Goal: Task Accomplishment & Management: Manage account settings

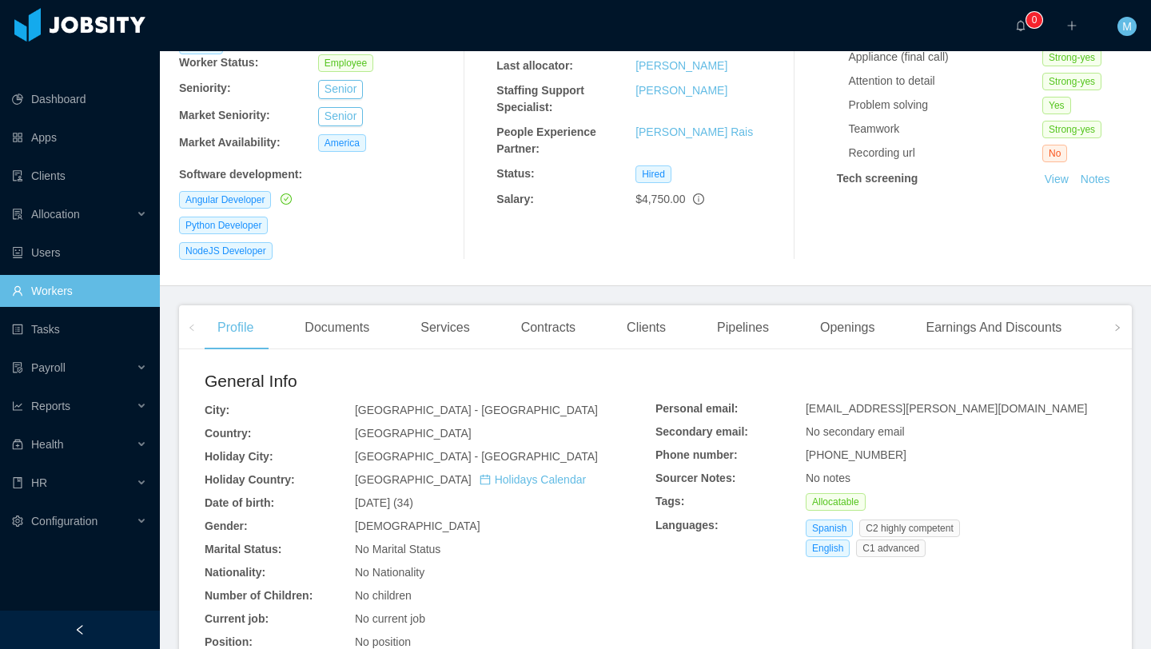
scroll to position [259, 0]
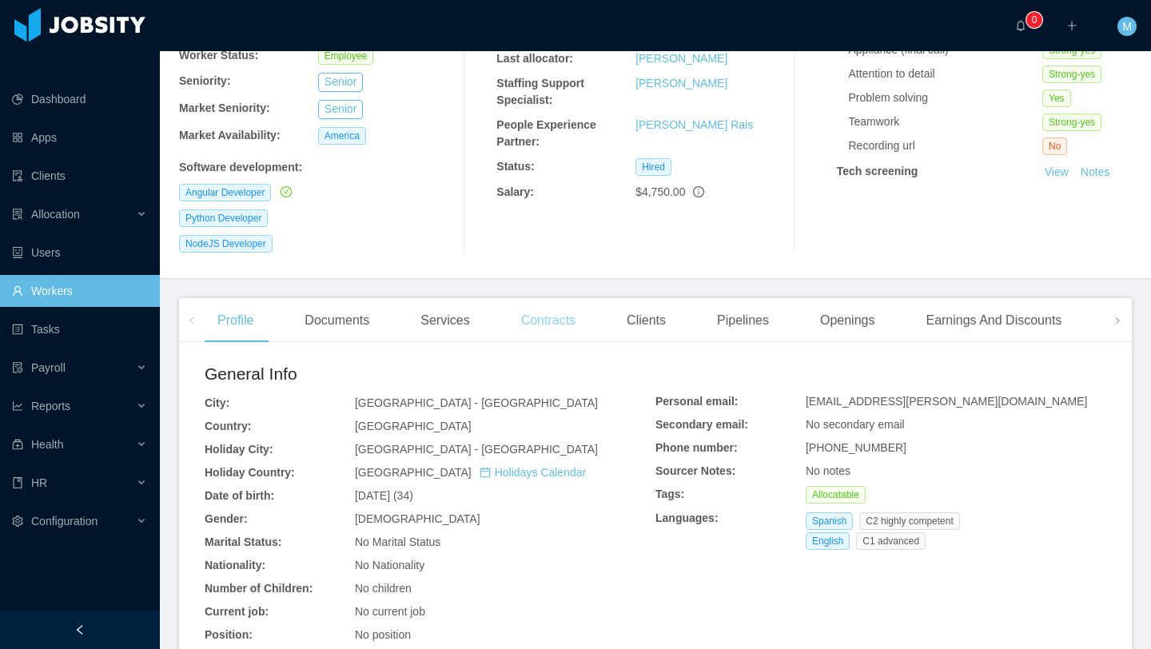
click at [540, 298] on div "Contracts" at bounding box center [548, 320] width 80 height 45
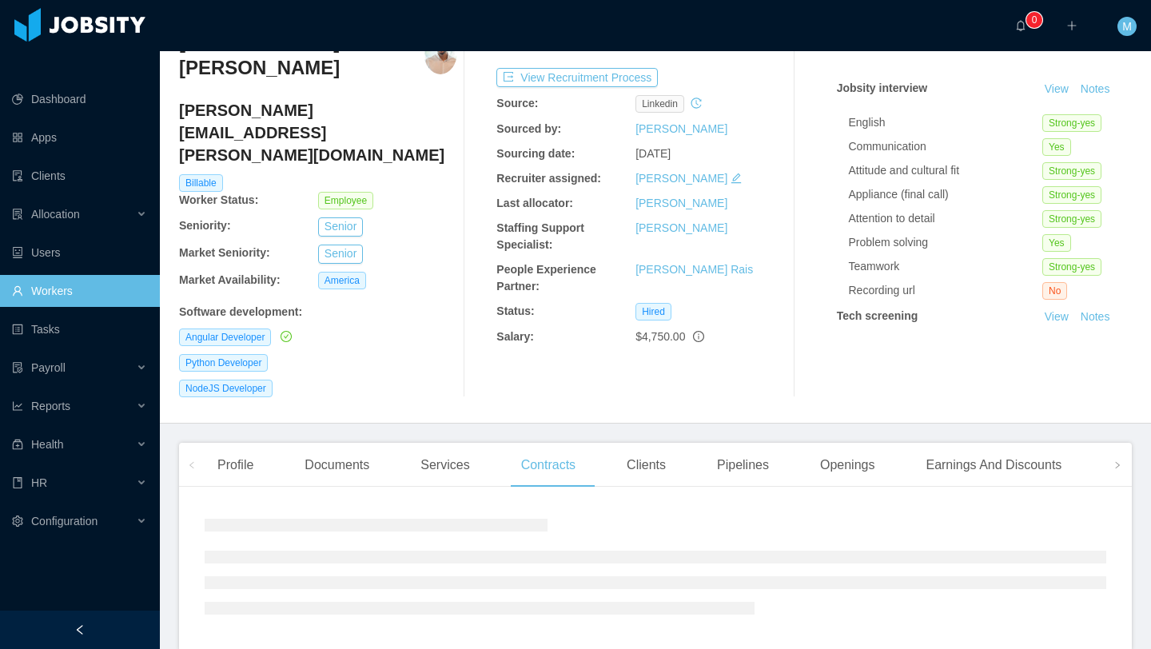
scroll to position [169, 0]
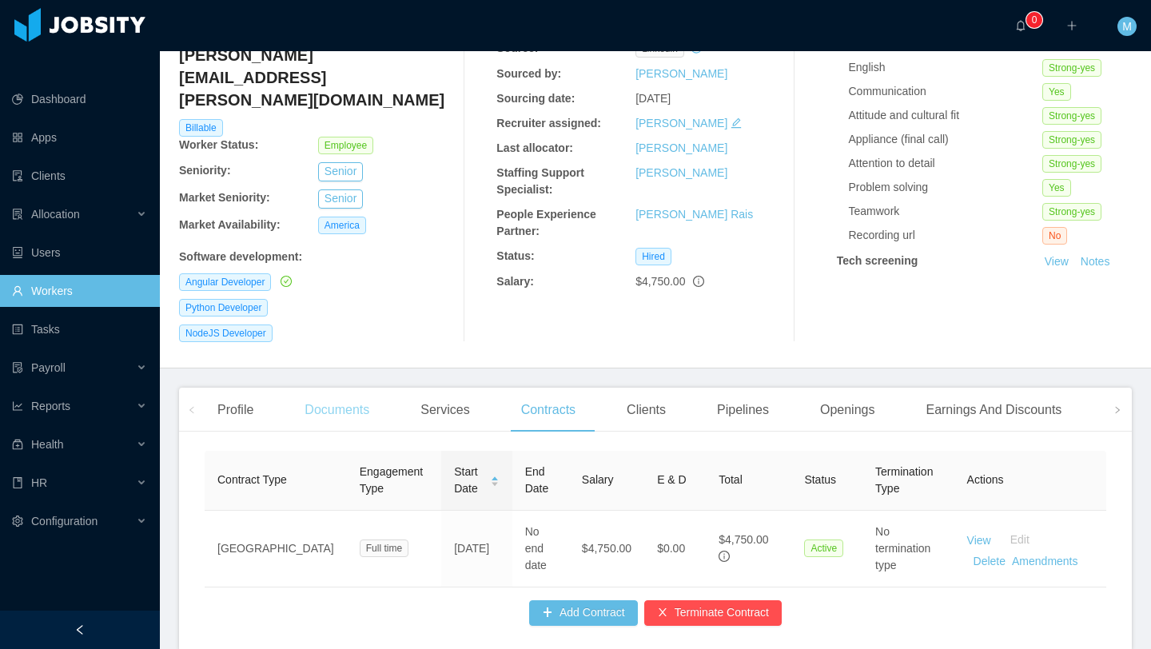
click at [334, 388] on div "Documents" at bounding box center [337, 410] width 90 height 45
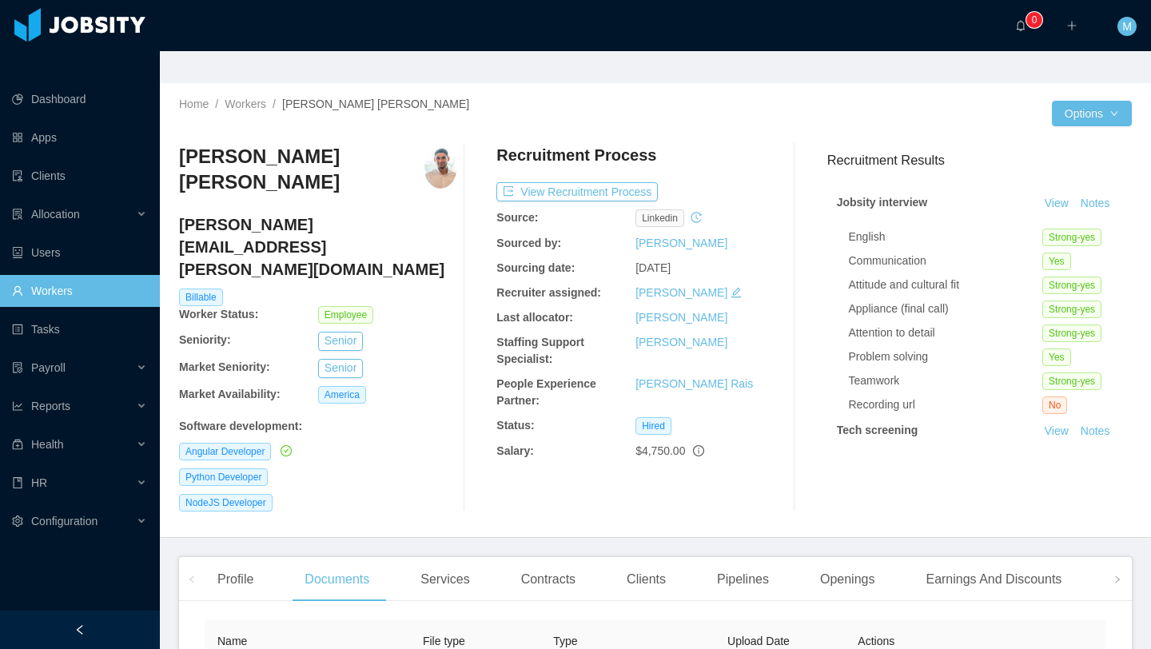
click at [69, 275] on link "Workers" at bounding box center [79, 291] width 135 height 32
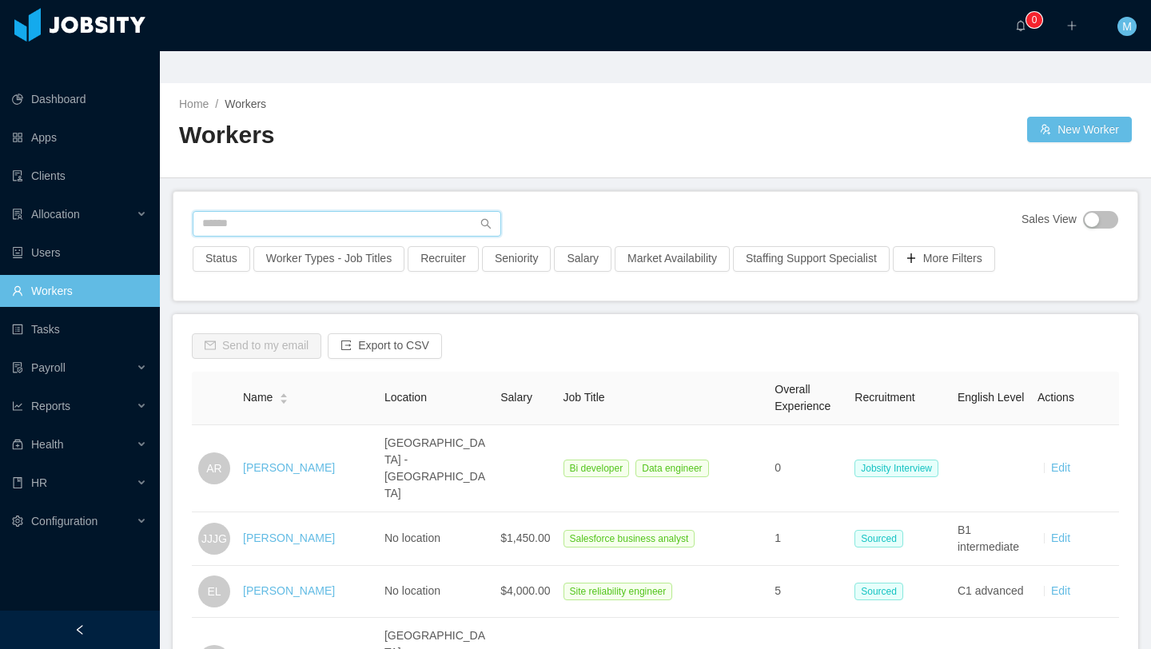
click at [314, 211] on input "text" at bounding box center [347, 224] width 308 height 26
type input "**********"
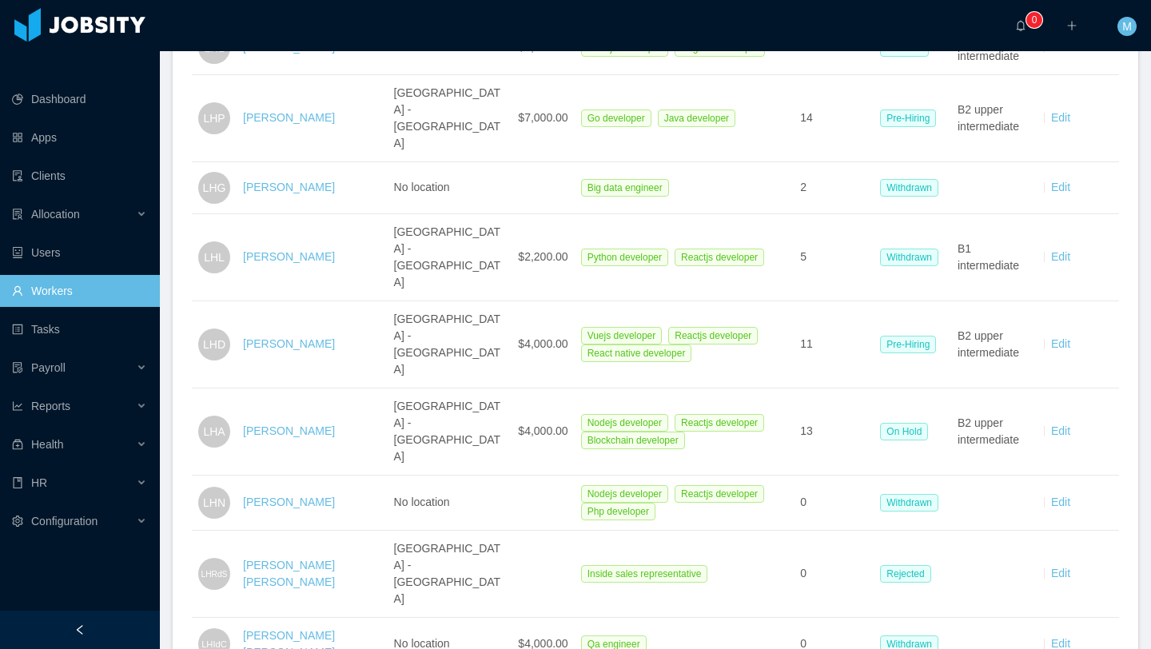
scroll to position [632, 0]
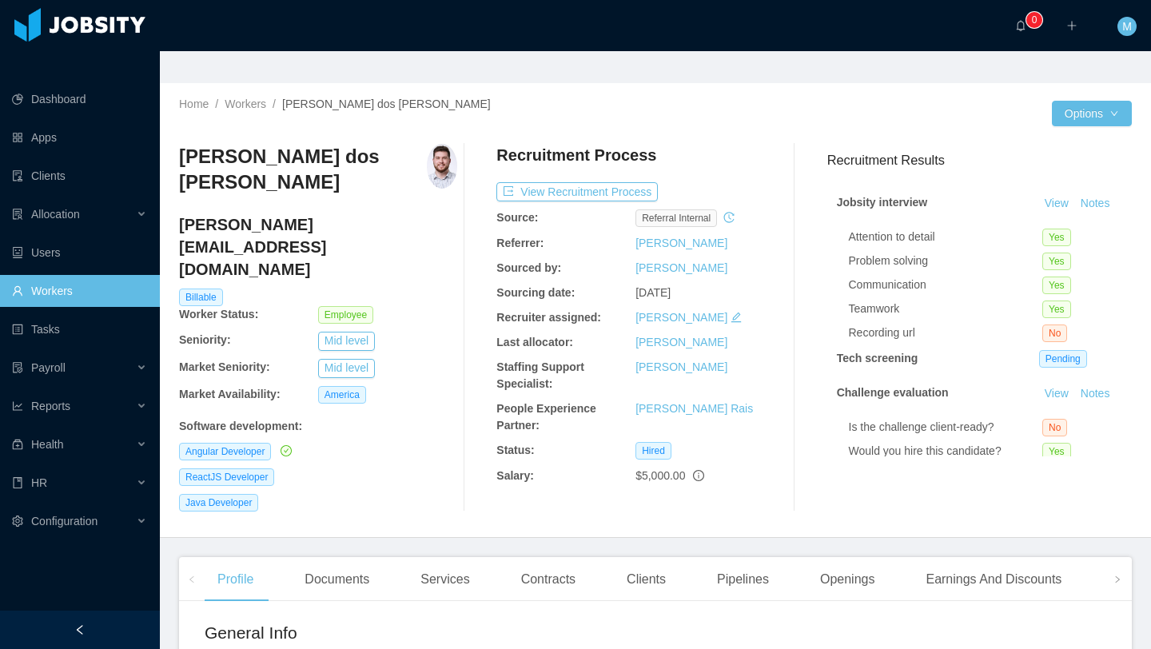
click at [55, 275] on link "Workers" at bounding box center [79, 291] width 135 height 32
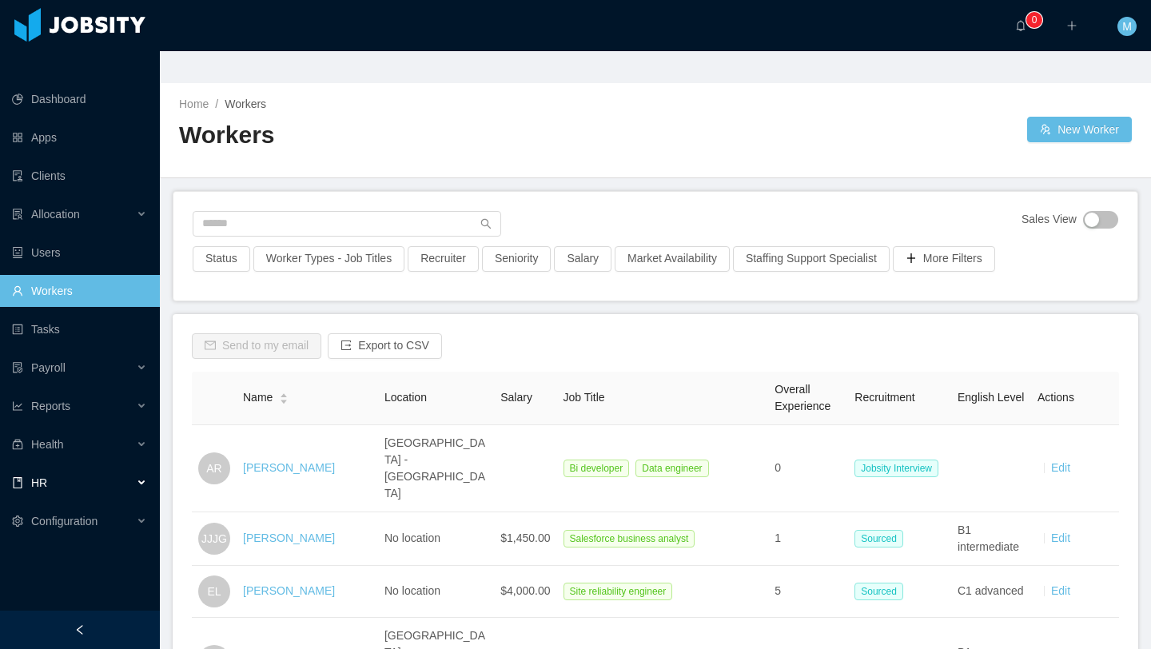
click at [54, 467] on div "HR" at bounding box center [80, 483] width 160 height 32
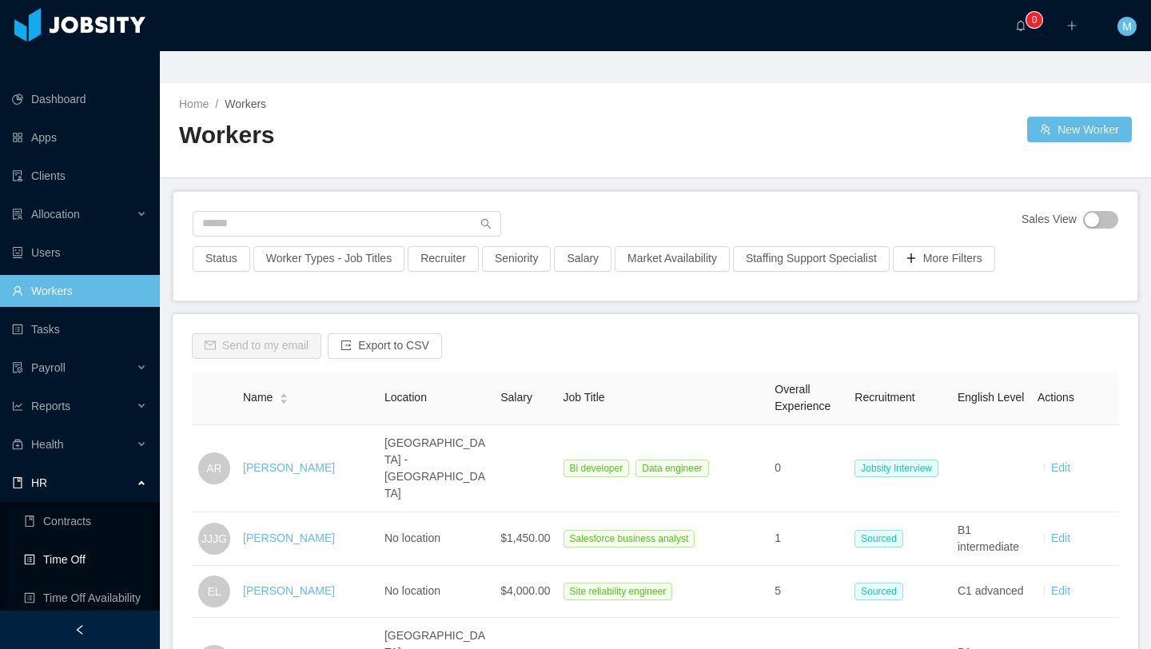
click at [80, 543] on link "Time Off" at bounding box center [85, 559] width 123 height 32
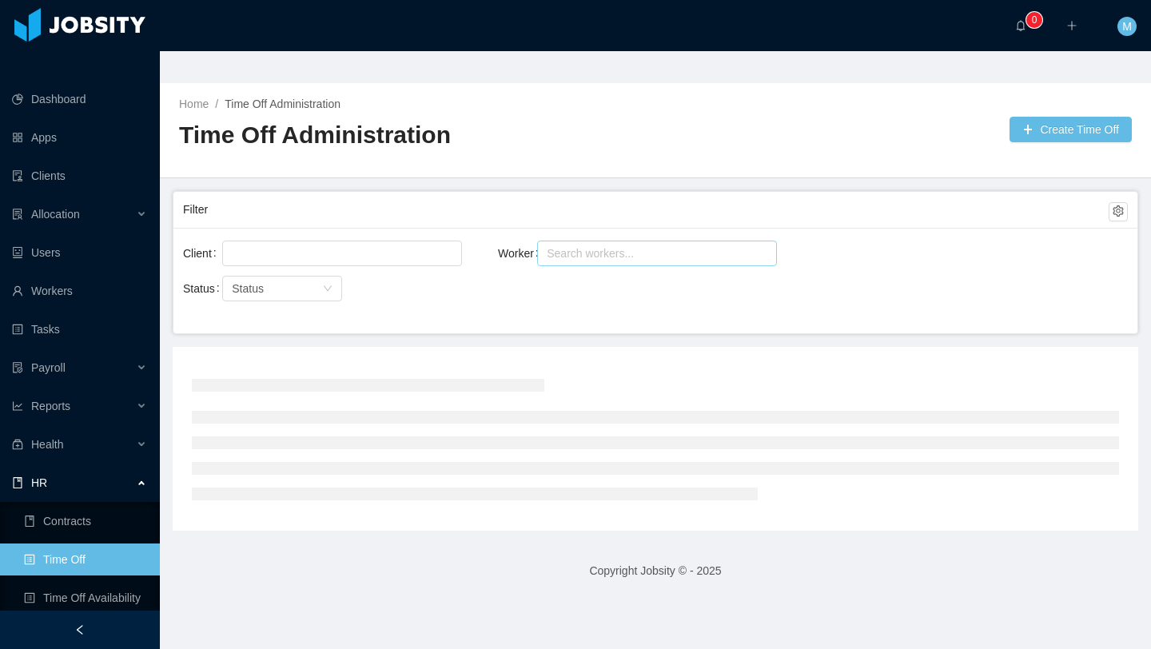
click at [601, 245] on div "Search workers..." at bounding box center [650, 253] width 206 height 16
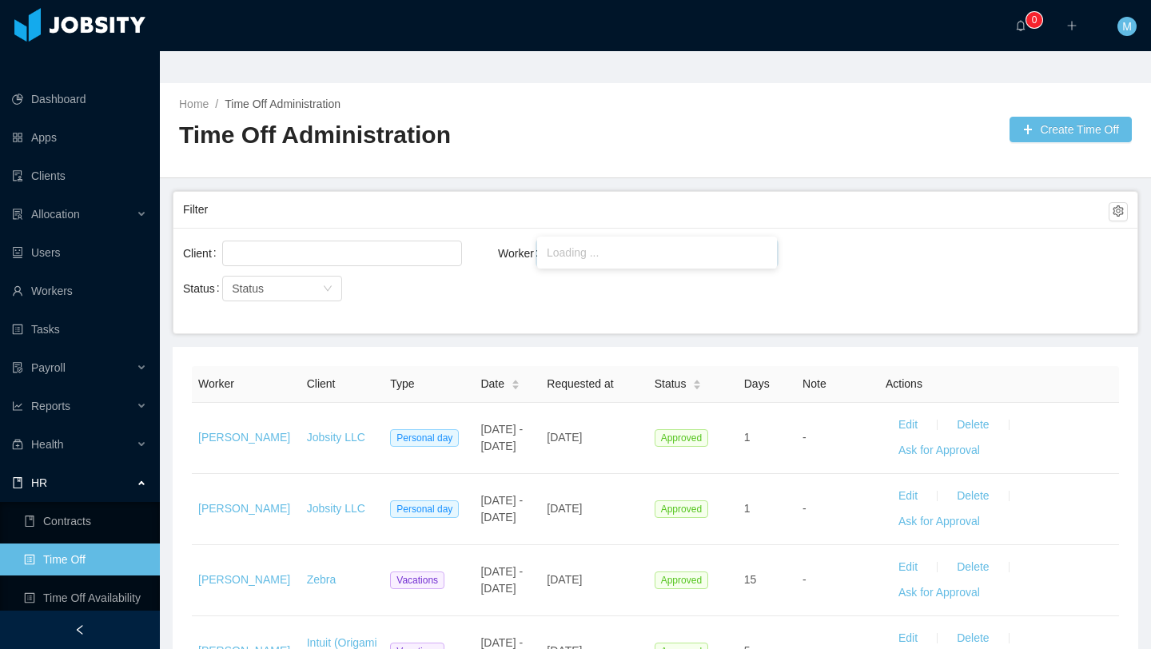
type input "**********"
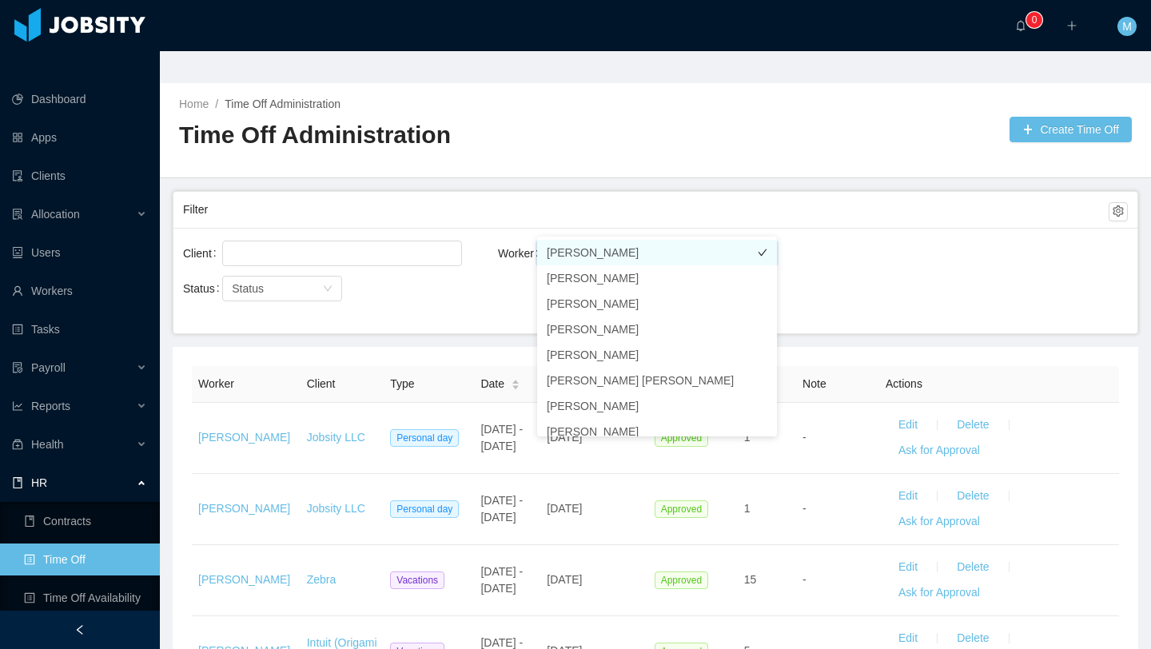
click at [603, 251] on li "[PERSON_NAME]" at bounding box center [657, 253] width 240 height 26
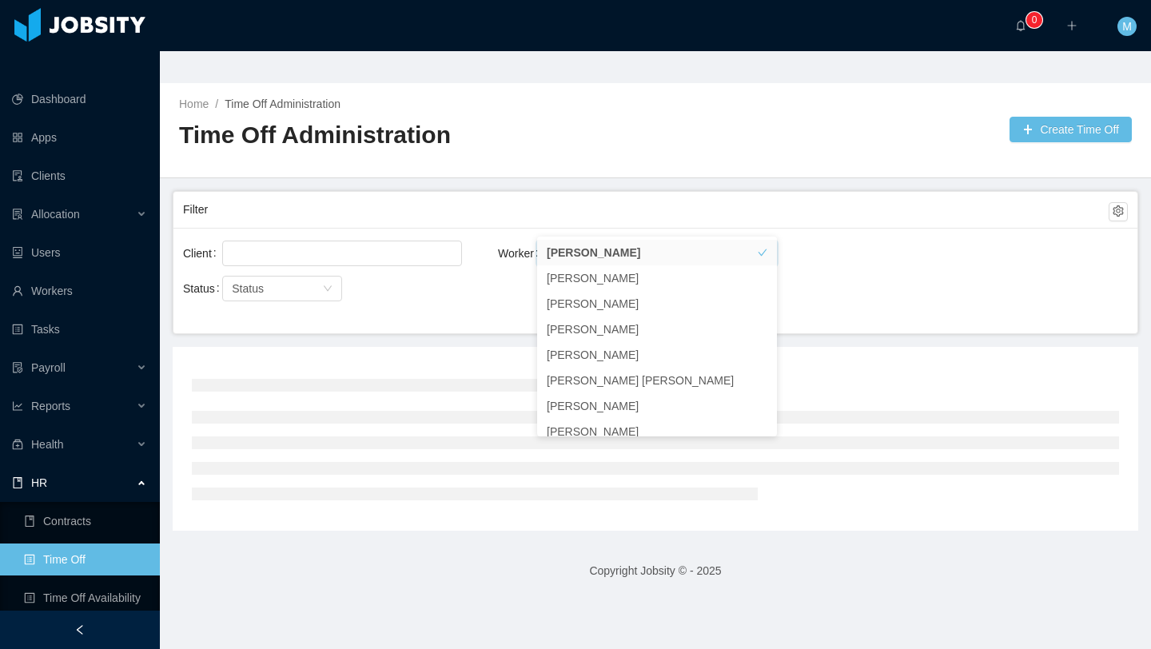
click at [518, 195] on div "Filter" at bounding box center [645, 210] width 925 height 30
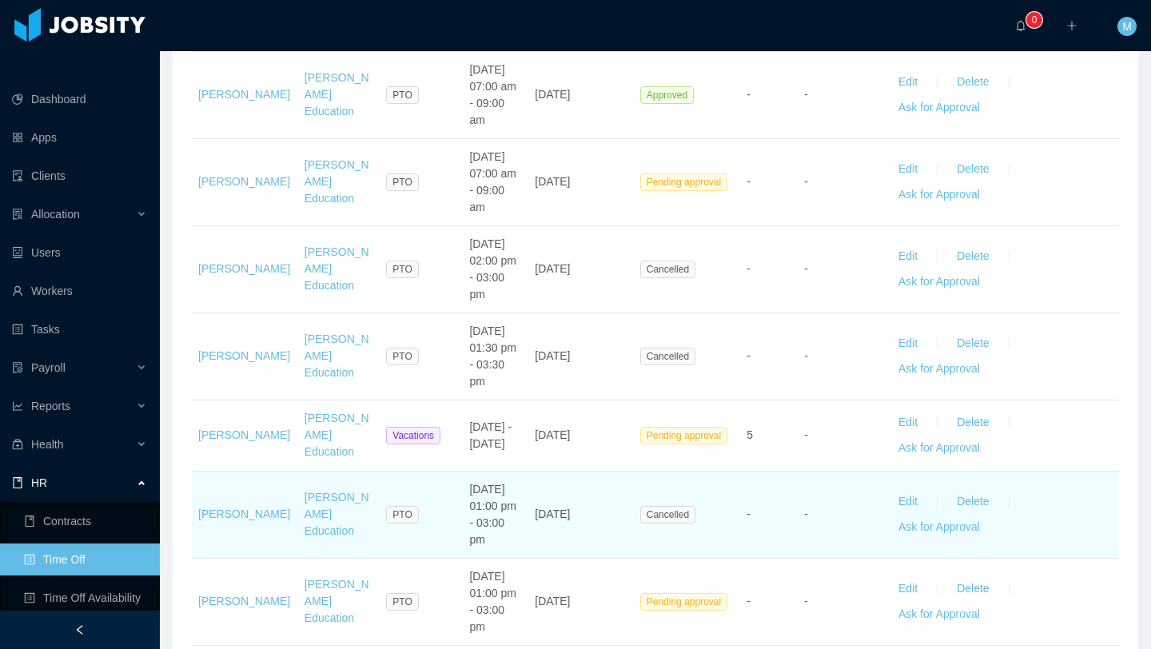
scroll to position [969, 0]
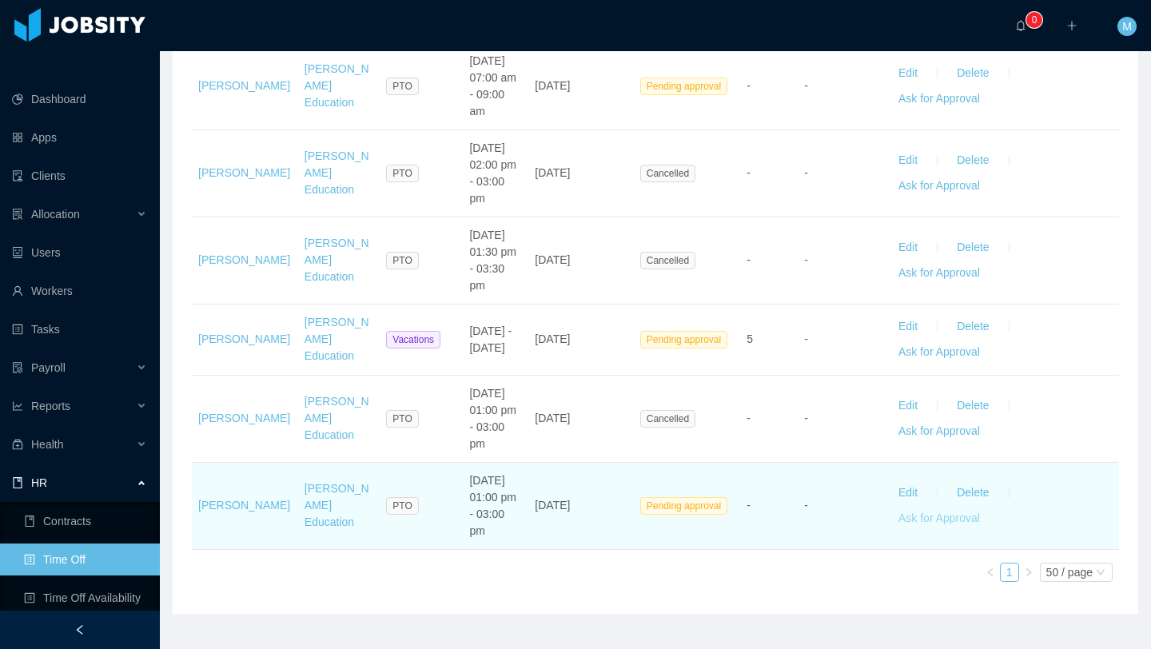
click at [931, 506] on button "Ask for Approval" at bounding box center [938, 519] width 107 height 26
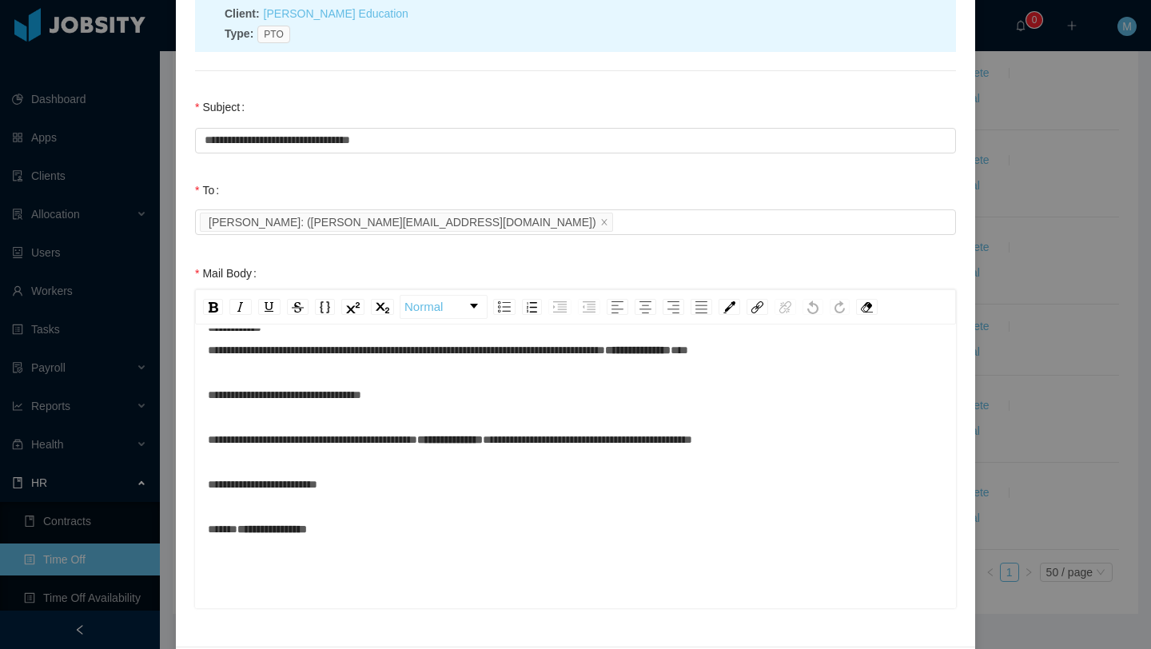
scroll to position [0, 0]
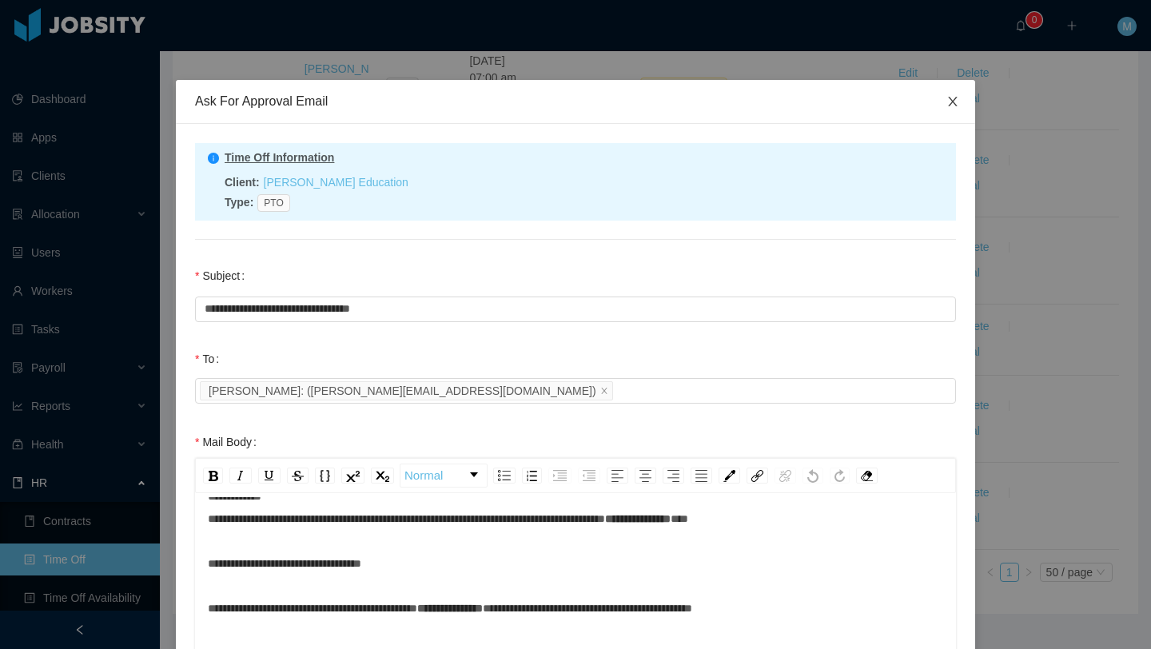
click at [953, 96] on icon "icon: close" at bounding box center [952, 101] width 13 height 13
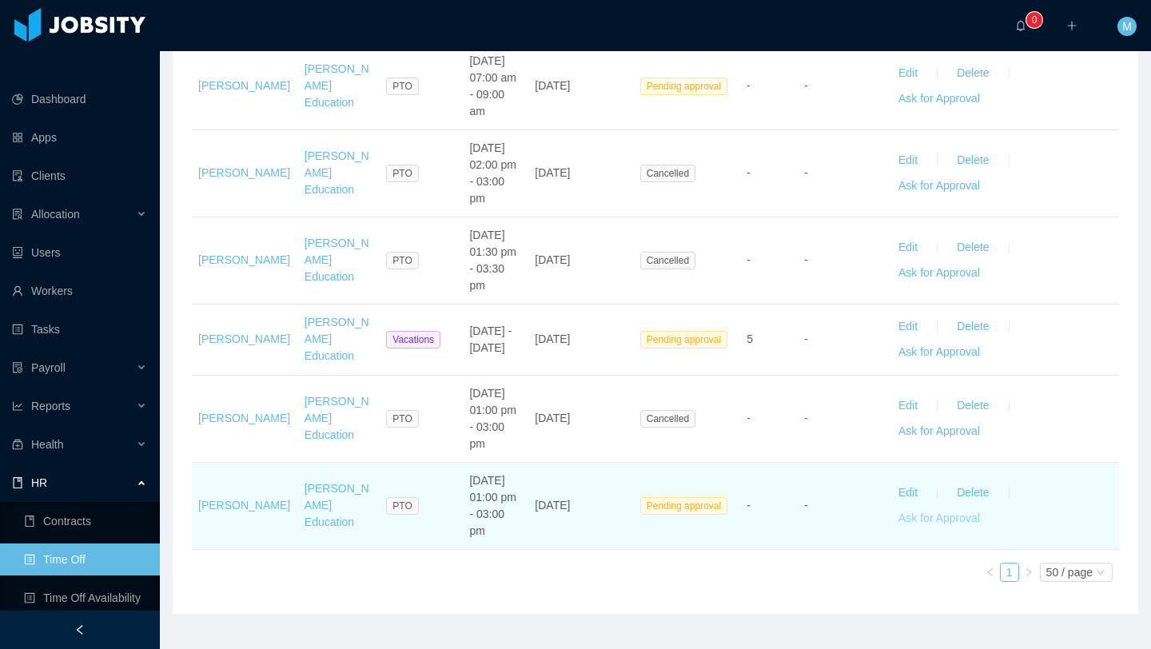
click at [890, 506] on button "Ask for Approval" at bounding box center [938, 519] width 107 height 26
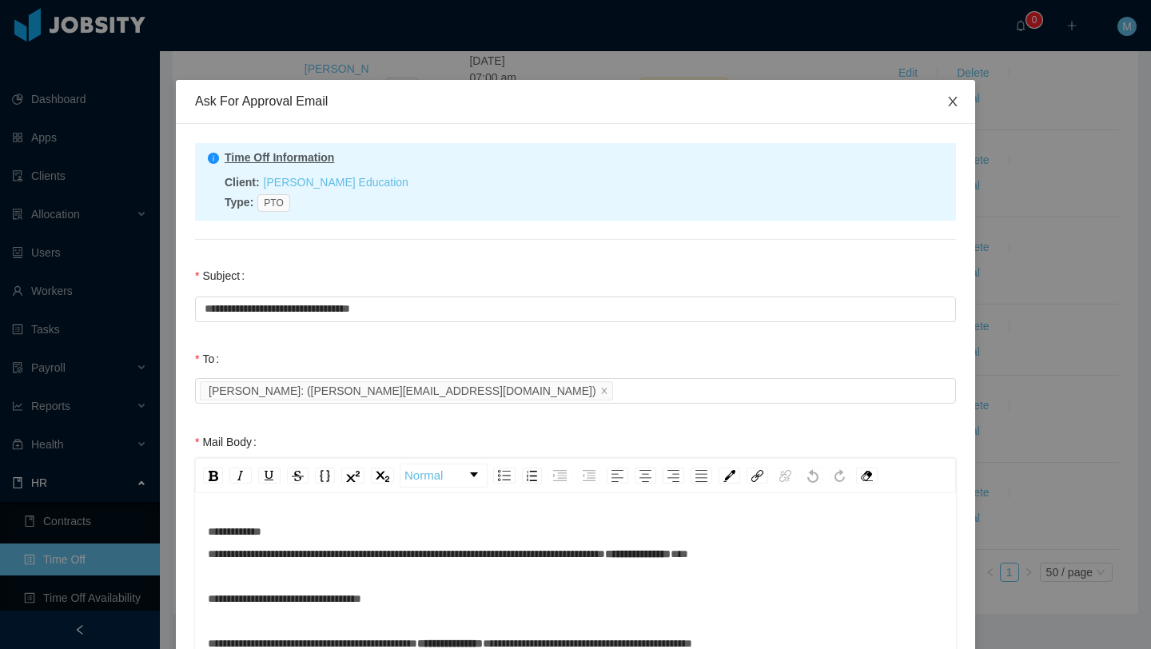
click at [957, 93] on span "Close" at bounding box center [952, 102] width 45 height 45
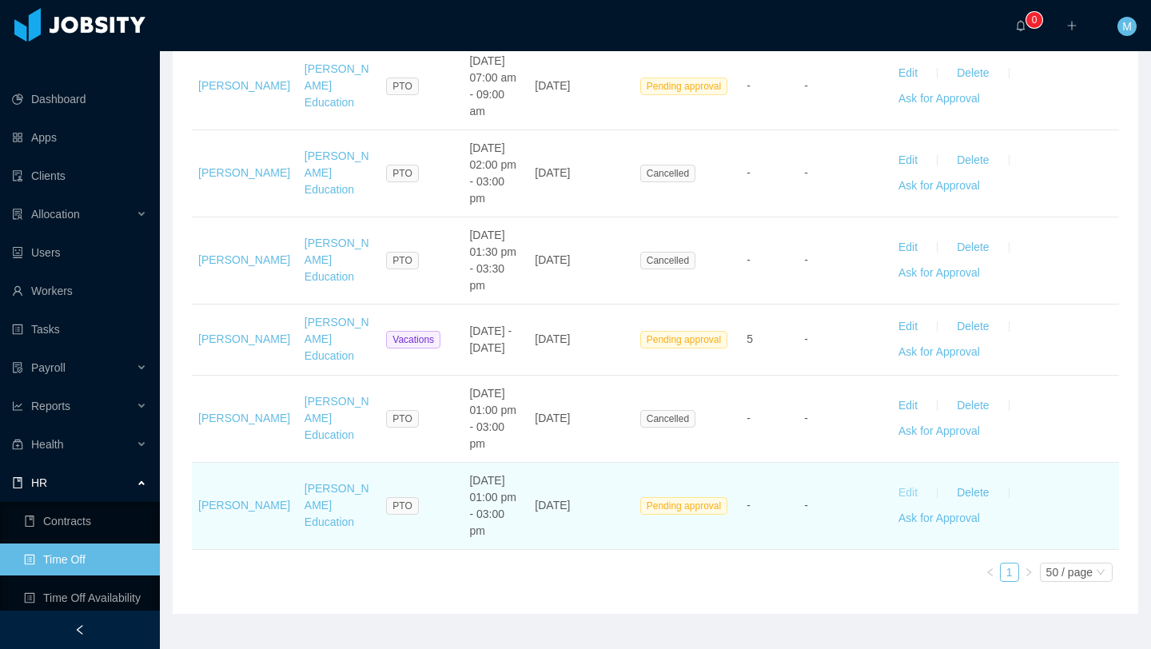
click at [909, 480] on button "Edit" at bounding box center [907, 493] width 45 height 26
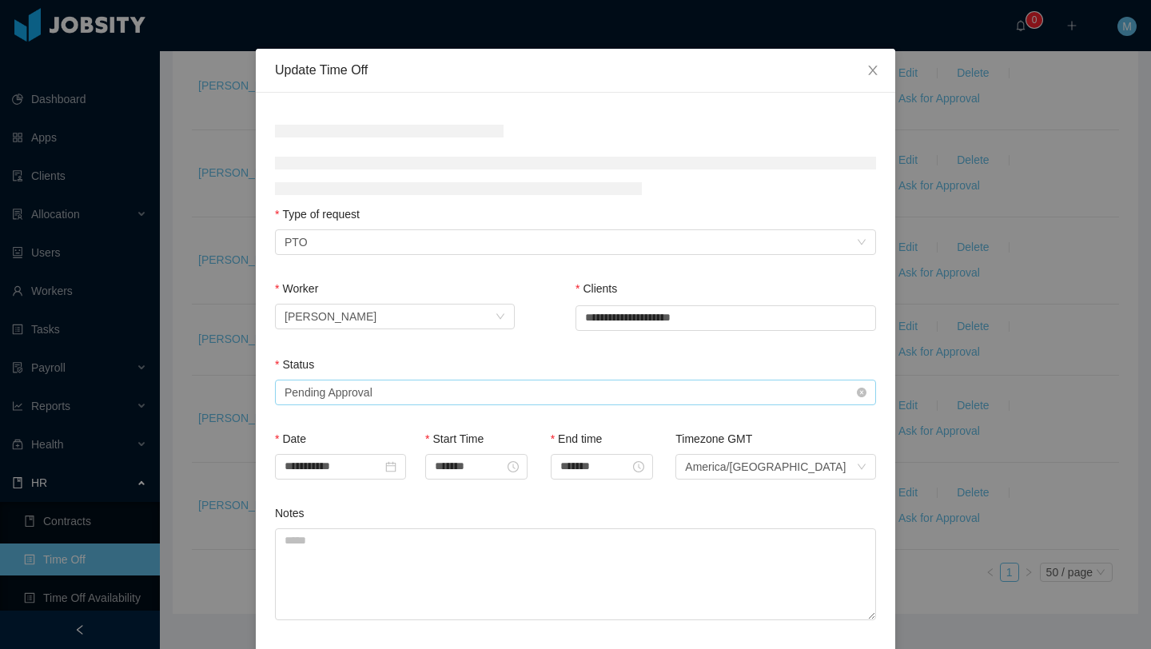
scroll to position [48, 0]
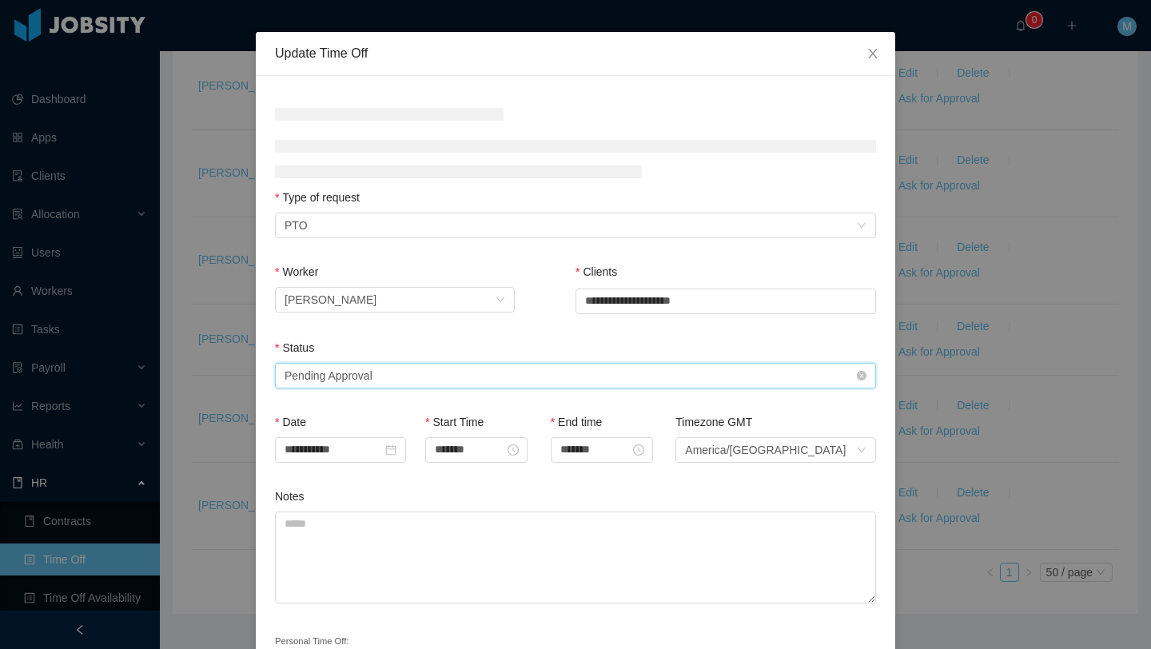
click at [718, 375] on div "Select status Pending Approval" at bounding box center [569, 376] width 571 height 24
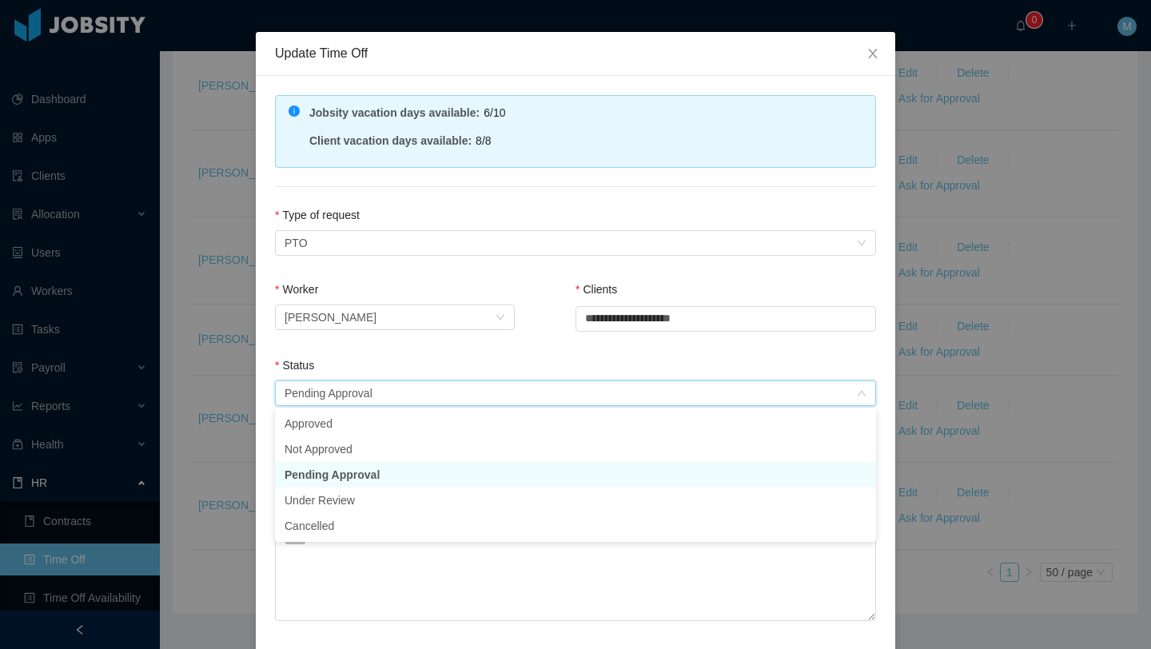
click at [660, 341] on div "**********" at bounding box center [725, 319] width 300 height 76
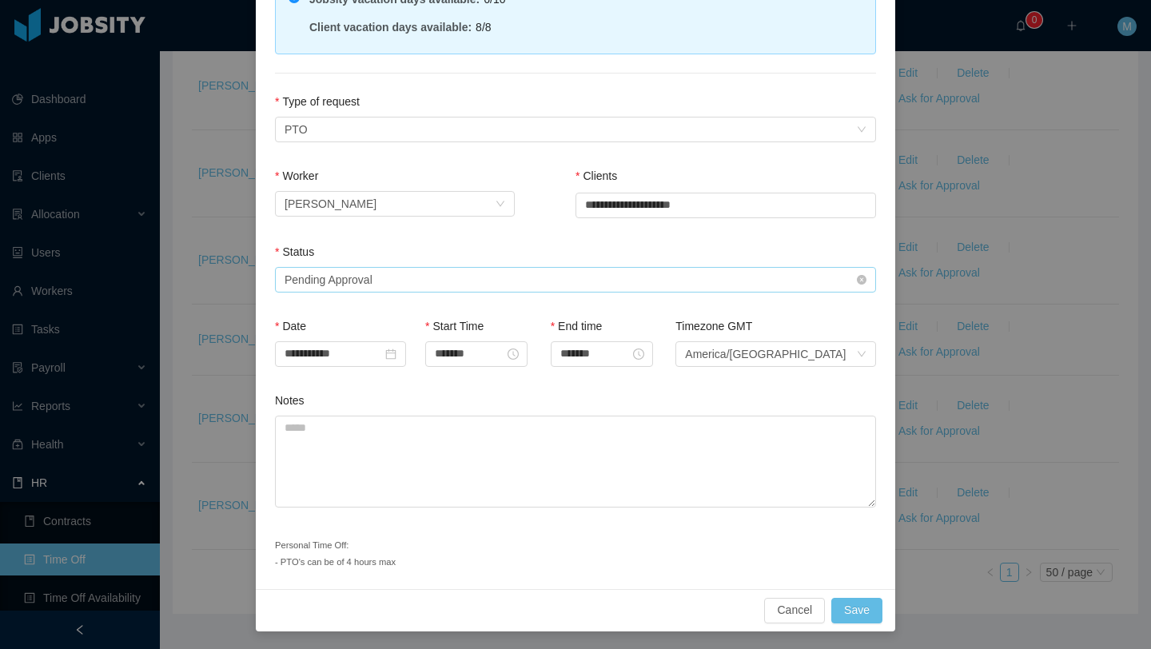
scroll to position [129, 0]
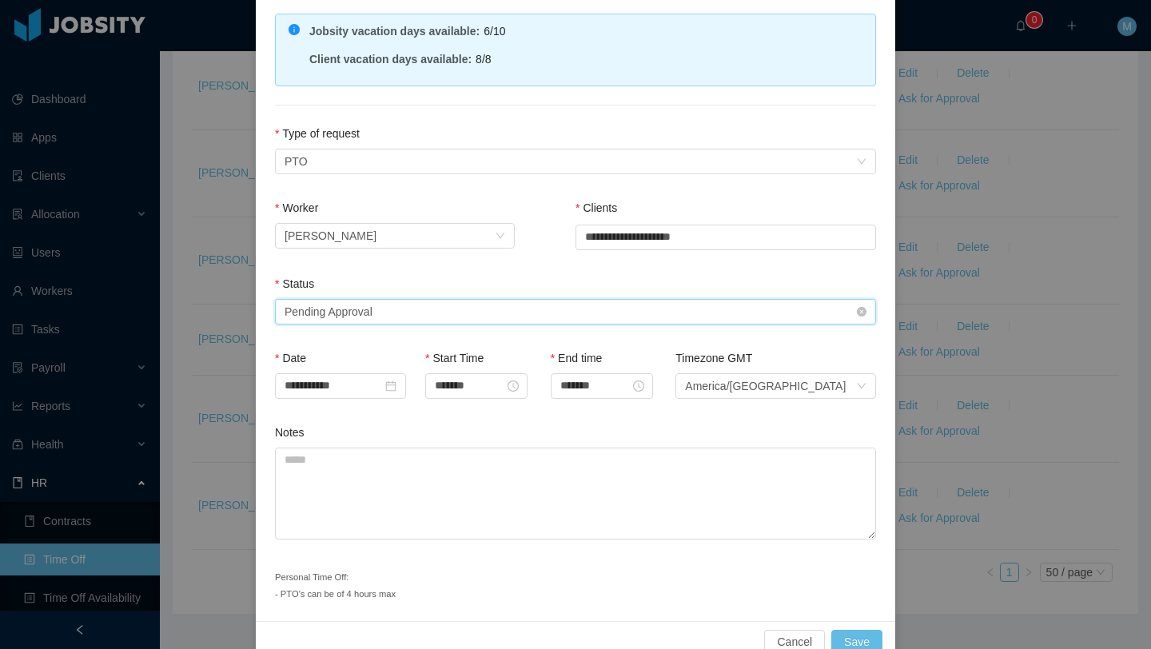
click at [467, 300] on div "Select status Pending Approval" at bounding box center [569, 312] width 571 height 24
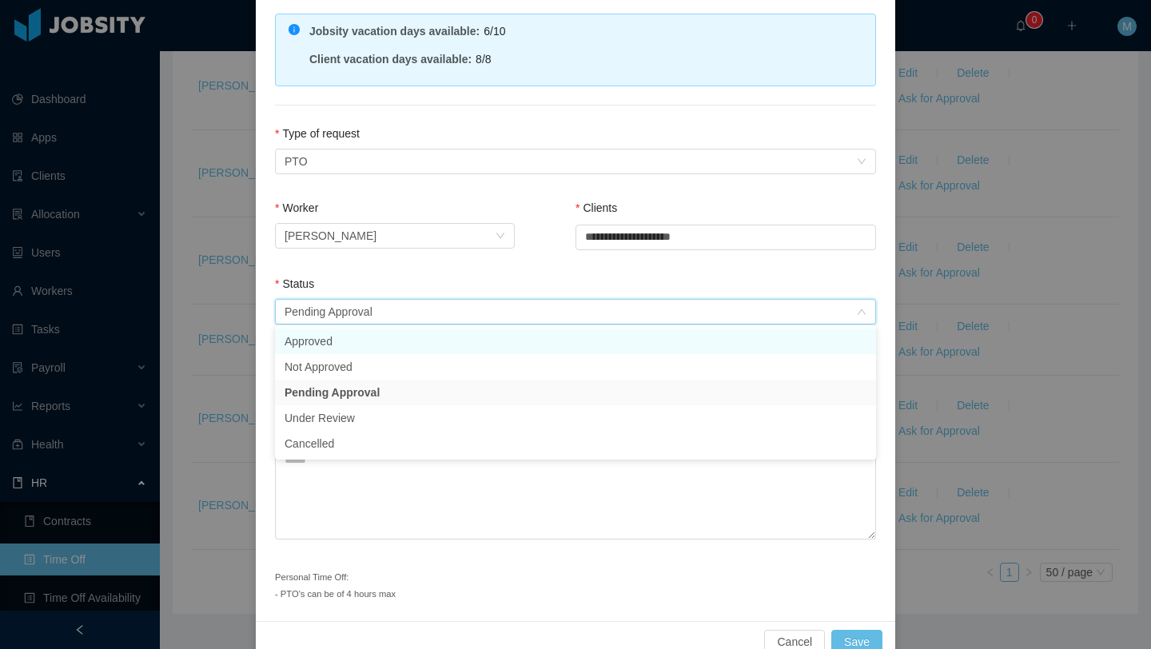
click at [456, 336] on li "Approved" at bounding box center [575, 341] width 601 height 26
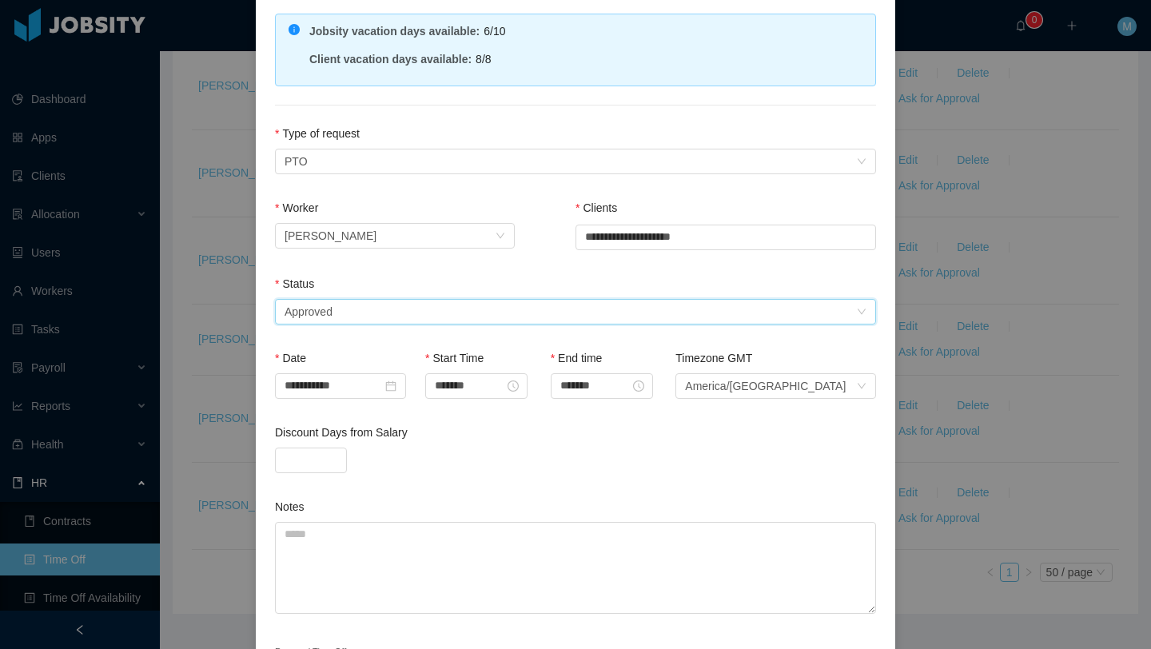
click at [471, 280] on div "Status" at bounding box center [575, 287] width 601 height 23
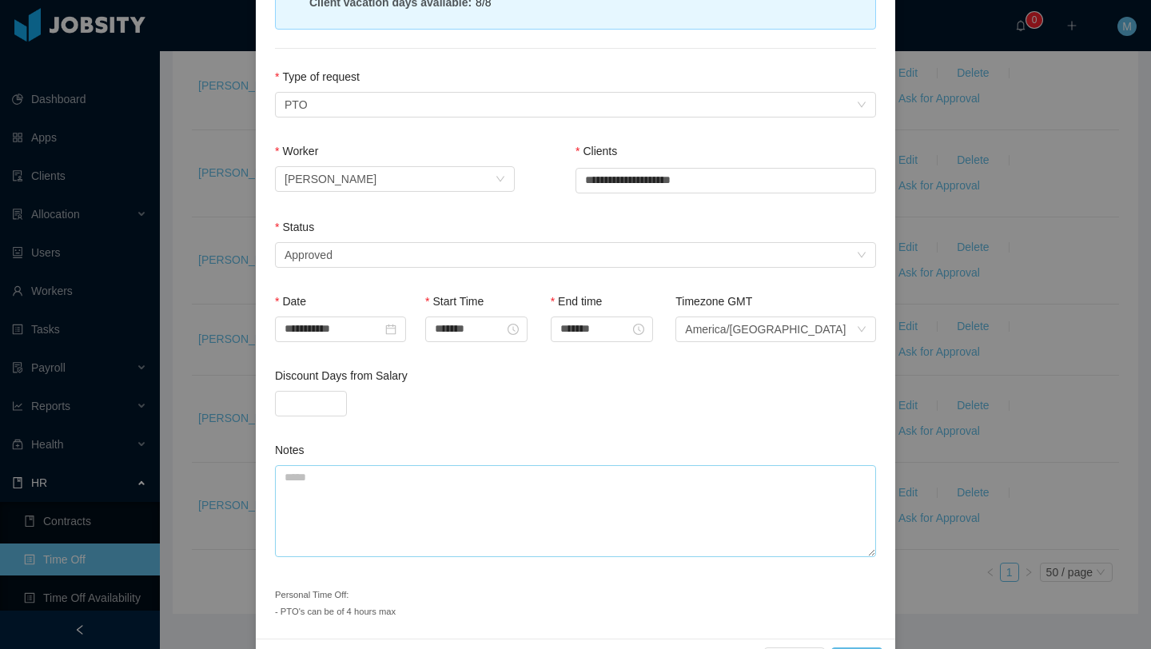
scroll to position [236, 0]
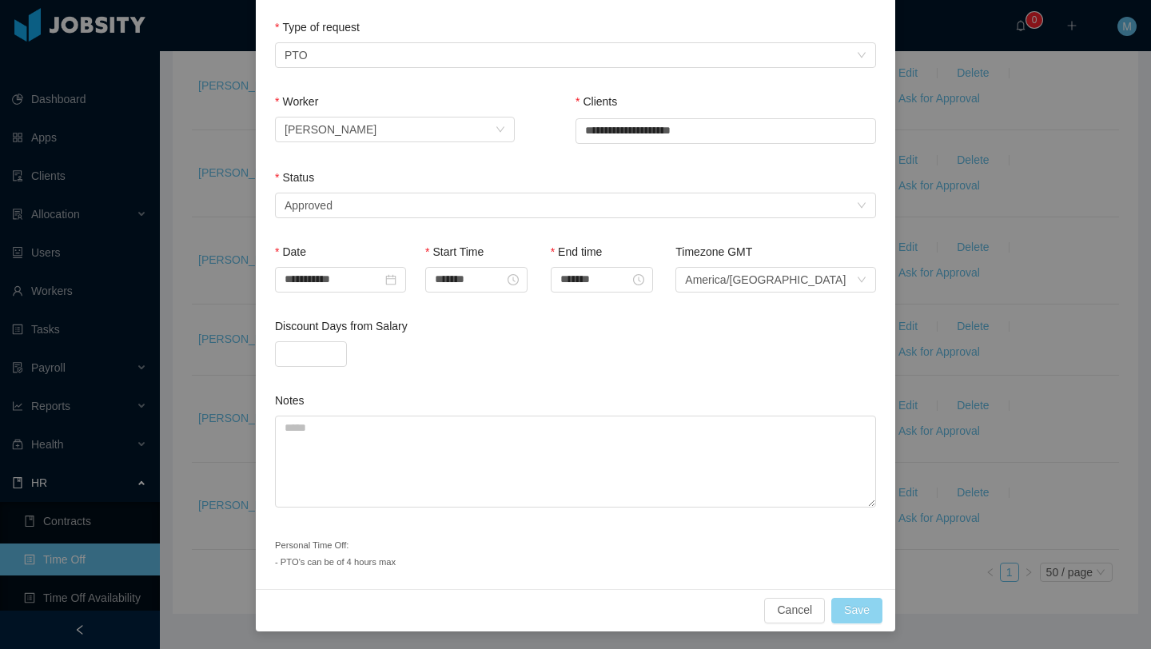
click at [861, 611] on button "Save" at bounding box center [856, 611] width 51 height 26
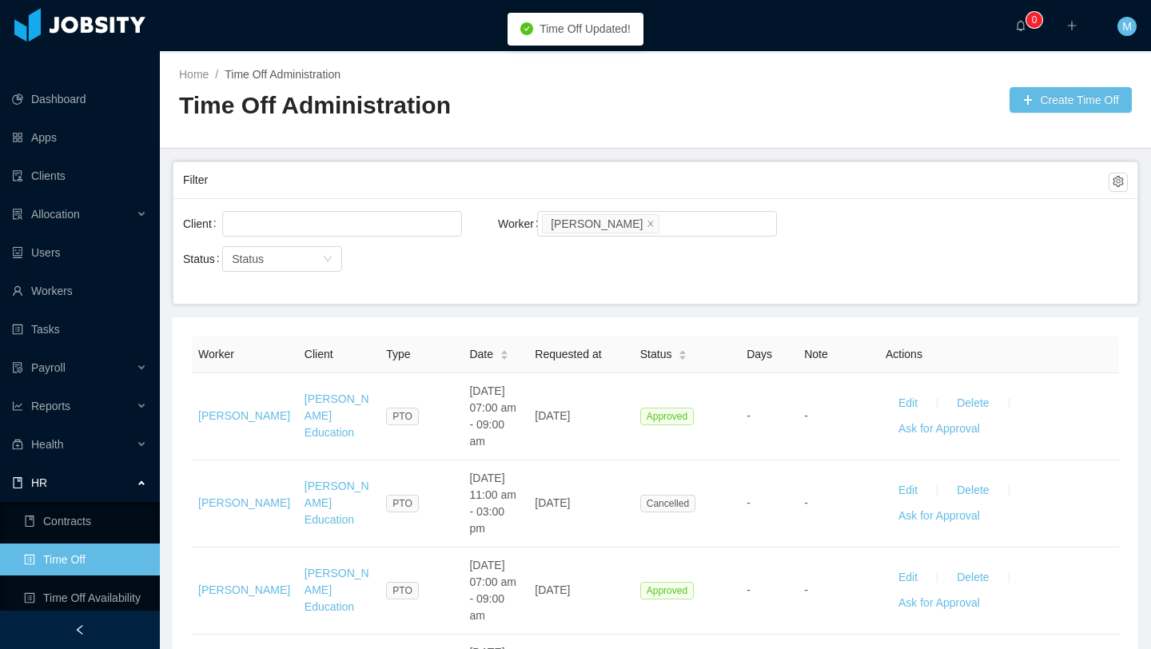
scroll to position [0, 0]
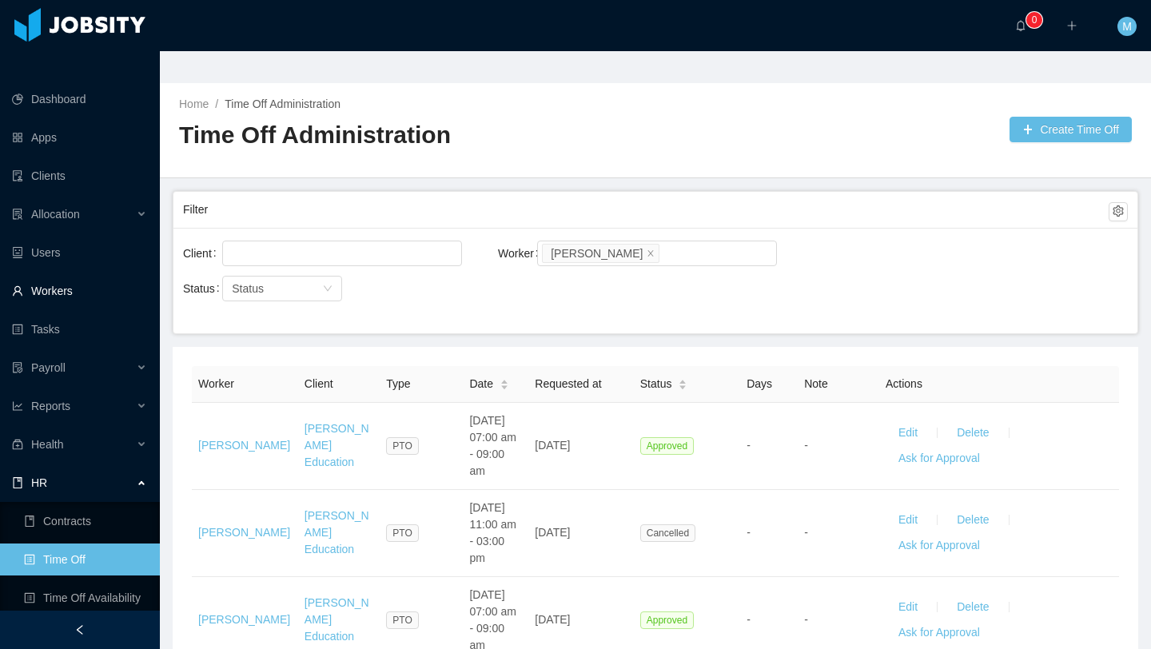
click at [58, 275] on link "Workers" at bounding box center [79, 291] width 135 height 32
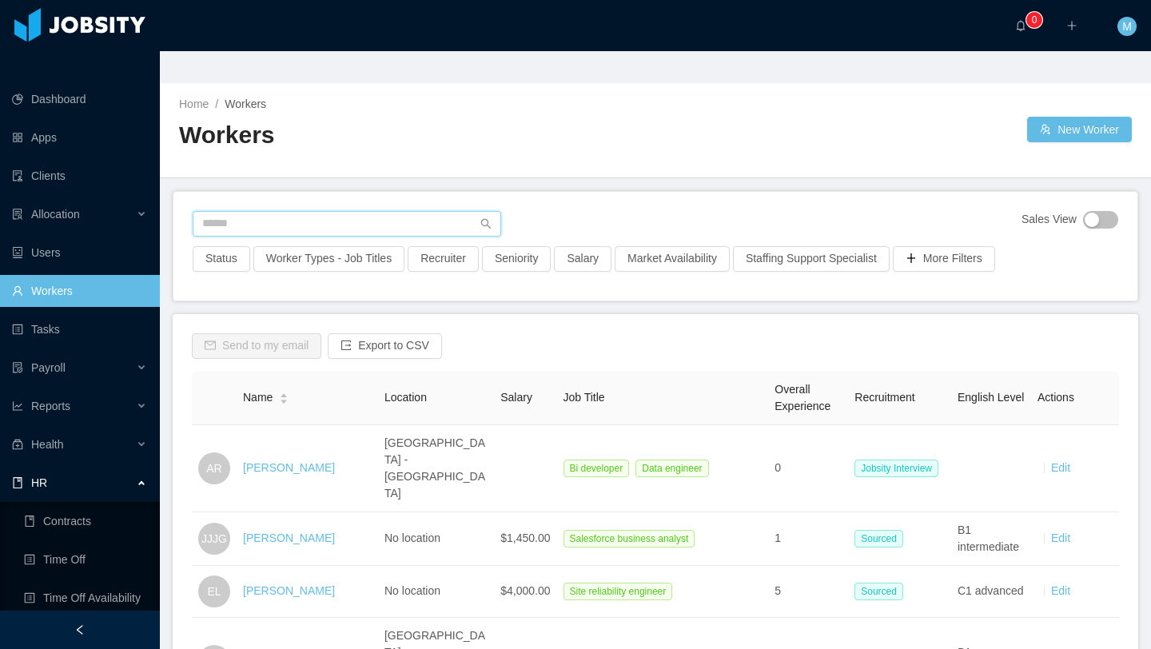
click at [285, 211] on input "text" at bounding box center [347, 224] width 308 height 26
type input "**********"
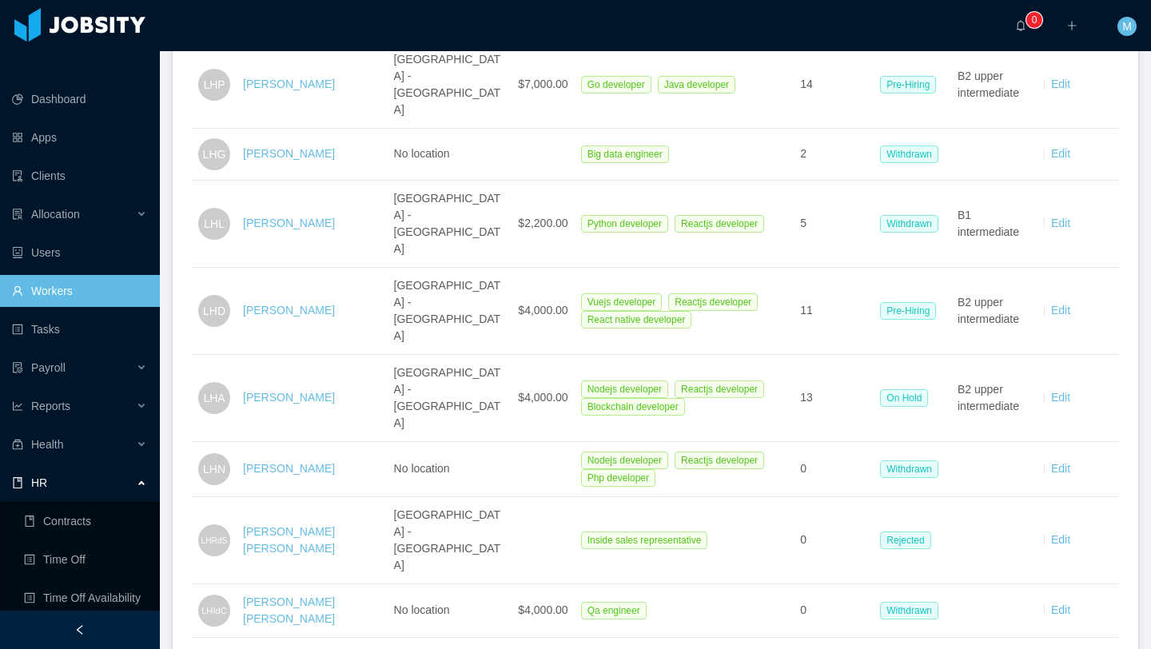
scroll to position [681, 0]
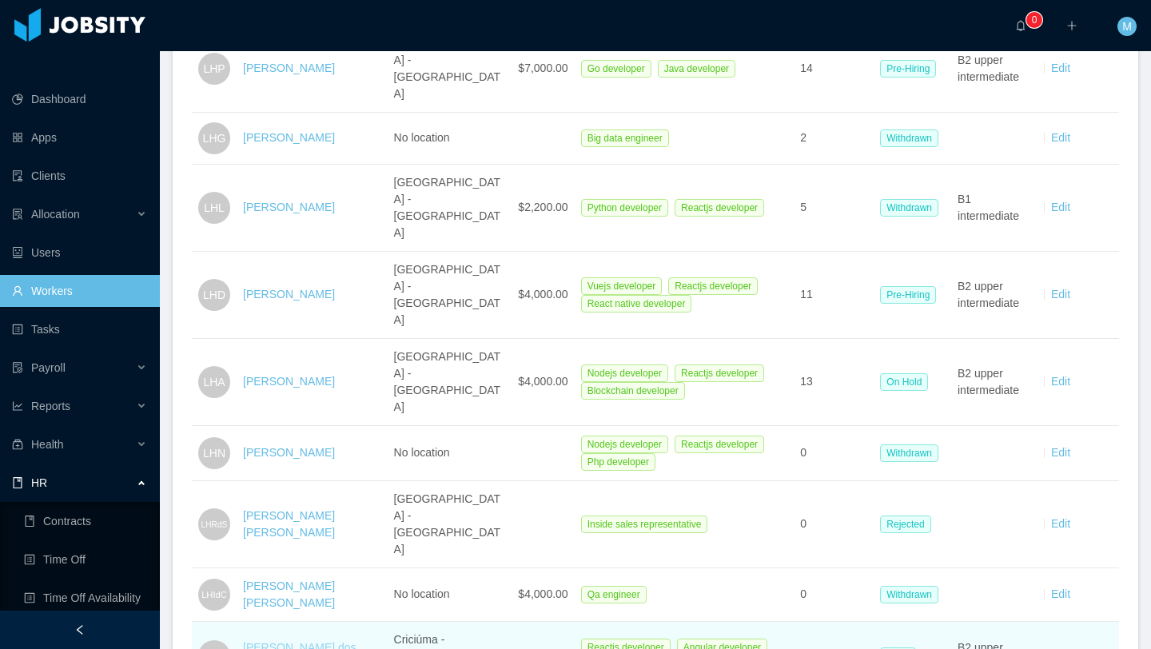
click at [272, 641] on link "[PERSON_NAME] dos [PERSON_NAME]" at bounding box center [299, 656] width 113 height 30
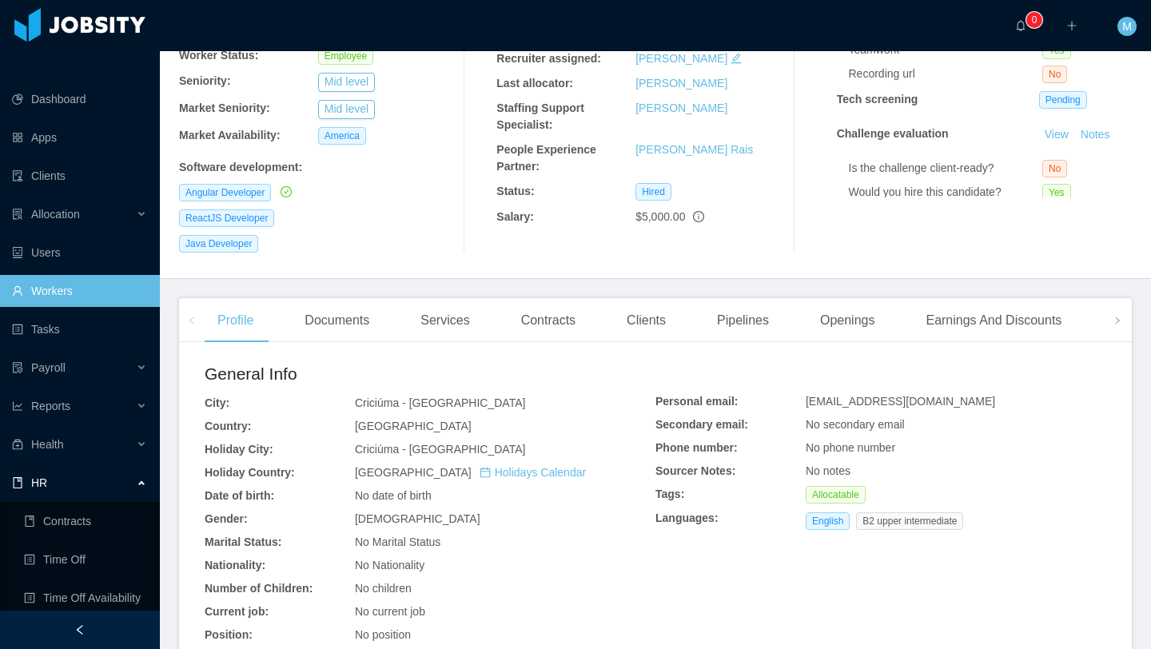
scroll to position [245, 0]
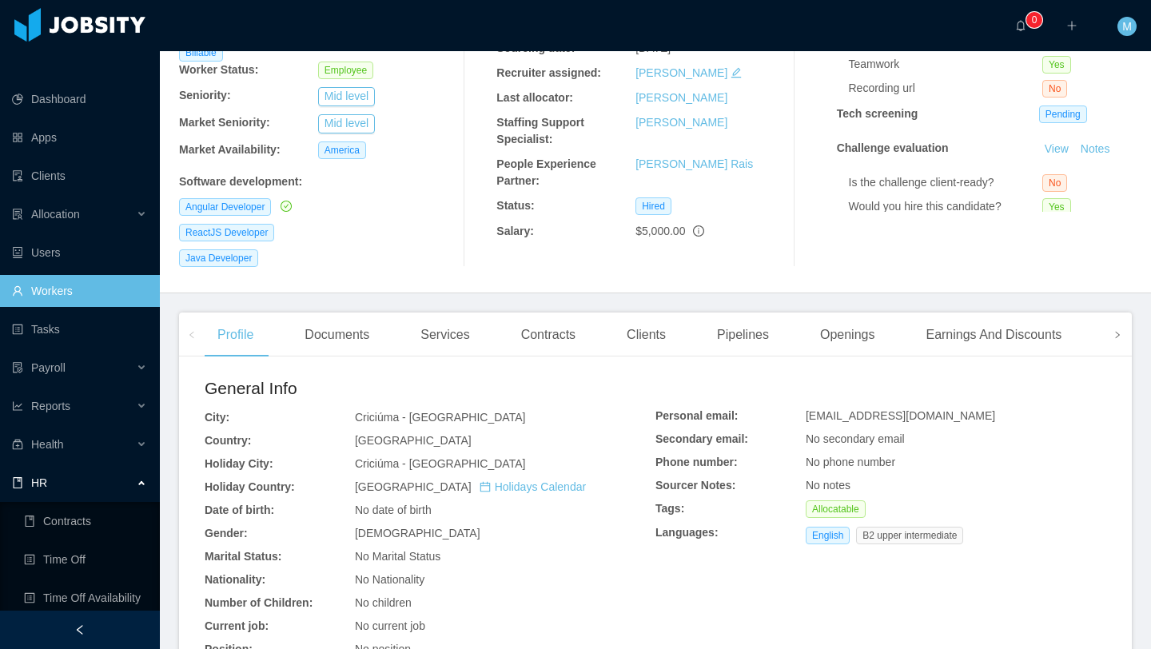
click at [1113, 331] on icon "icon: right" at bounding box center [1117, 335] width 8 height 8
click at [1071, 312] on div "Experience" at bounding box center [1049, 334] width 89 height 45
